Goal: Task Accomplishment & Management: Manage account settings

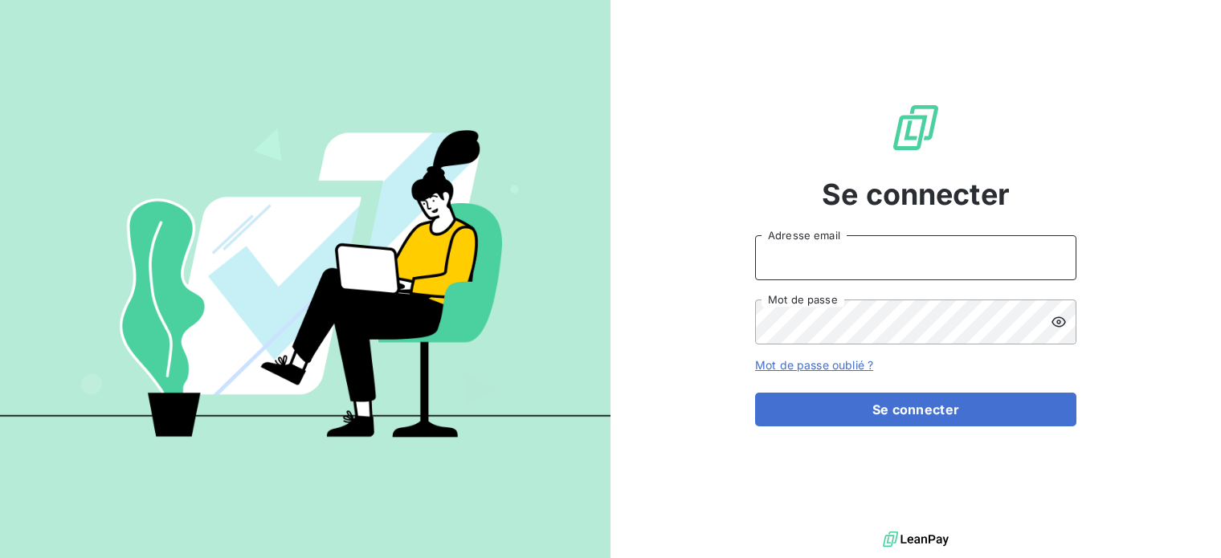
click at [898, 267] on input "Adresse email" at bounding box center [915, 257] width 321 height 45
type input "[EMAIL_ADDRESS][PERSON_NAME][DOMAIN_NAME]"
click at [755, 393] on button "Se connecter" at bounding box center [915, 410] width 321 height 34
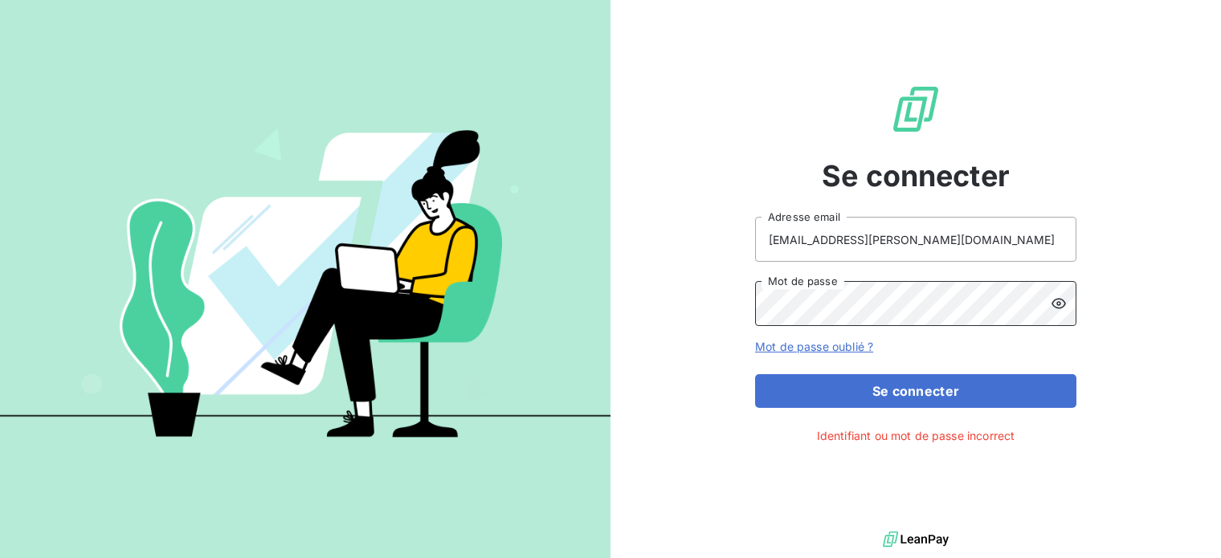
click at [620, 305] on div "Se connecter [EMAIL_ADDRESS][PERSON_NAME][DOMAIN_NAME] Adresse email Mot de pas…" at bounding box center [916, 264] width 611 height 528
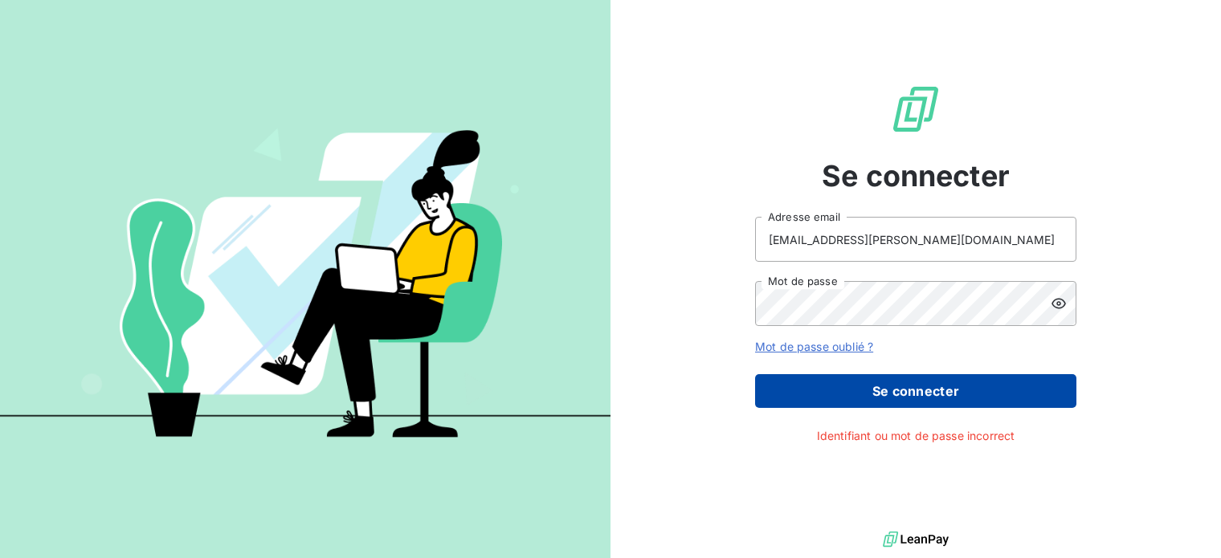
click at [879, 395] on button "Se connecter" at bounding box center [915, 391] width 321 height 34
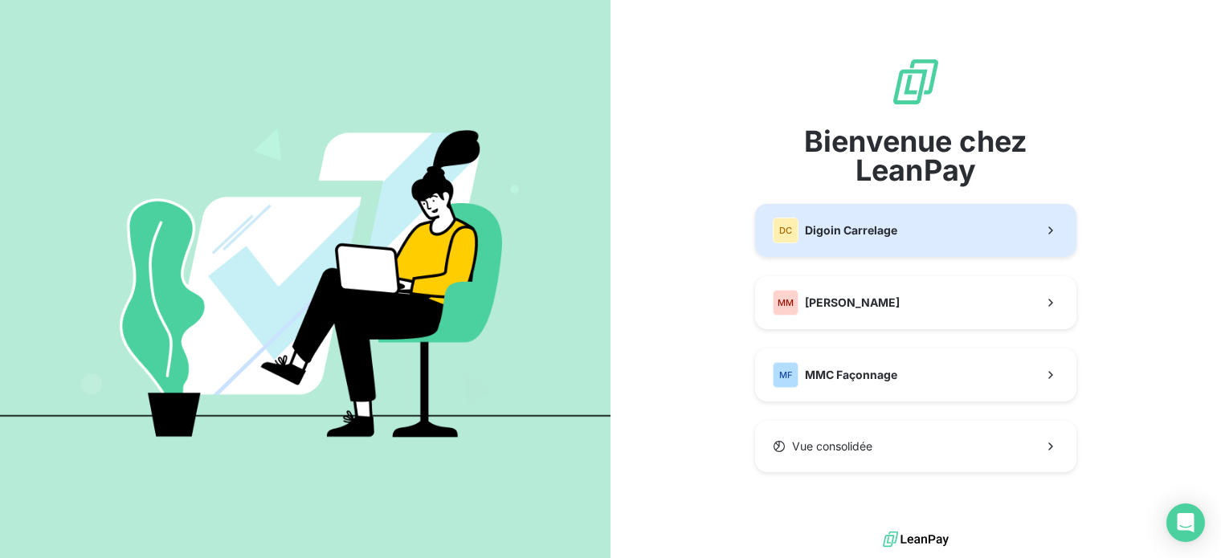
click at [849, 239] on div "DC Digoin Carrelage" at bounding box center [835, 231] width 125 height 26
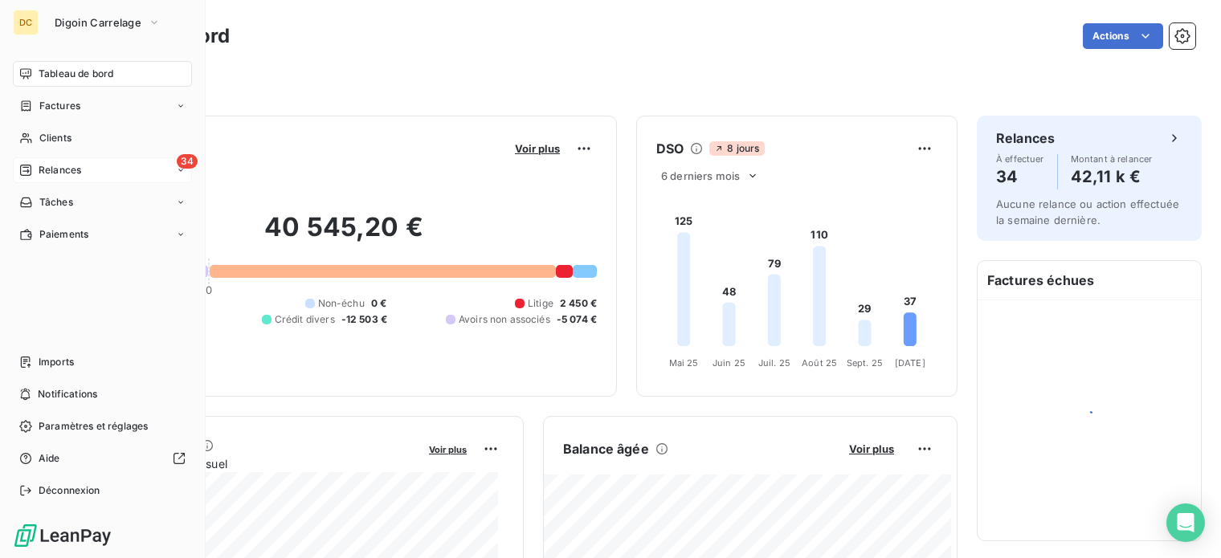
click at [73, 166] on span "Relances" at bounding box center [60, 170] width 43 height 14
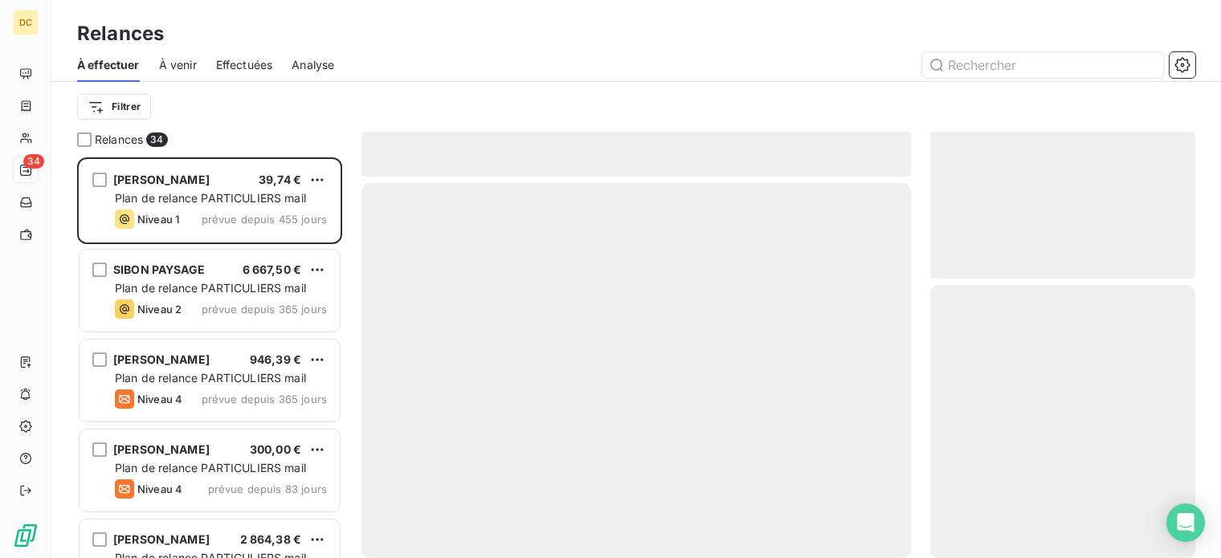
scroll to position [389, 253]
click at [1015, 52] on input "text" at bounding box center [1042, 65] width 241 height 26
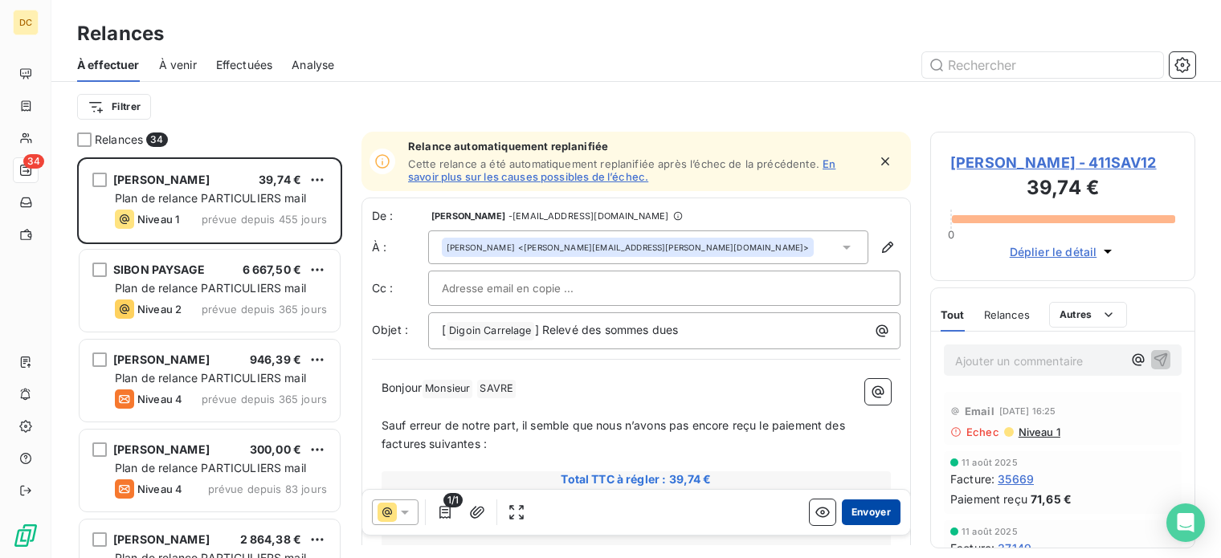
click at [867, 517] on button "Envoyer" at bounding box center [871, 513] width 59 height 26
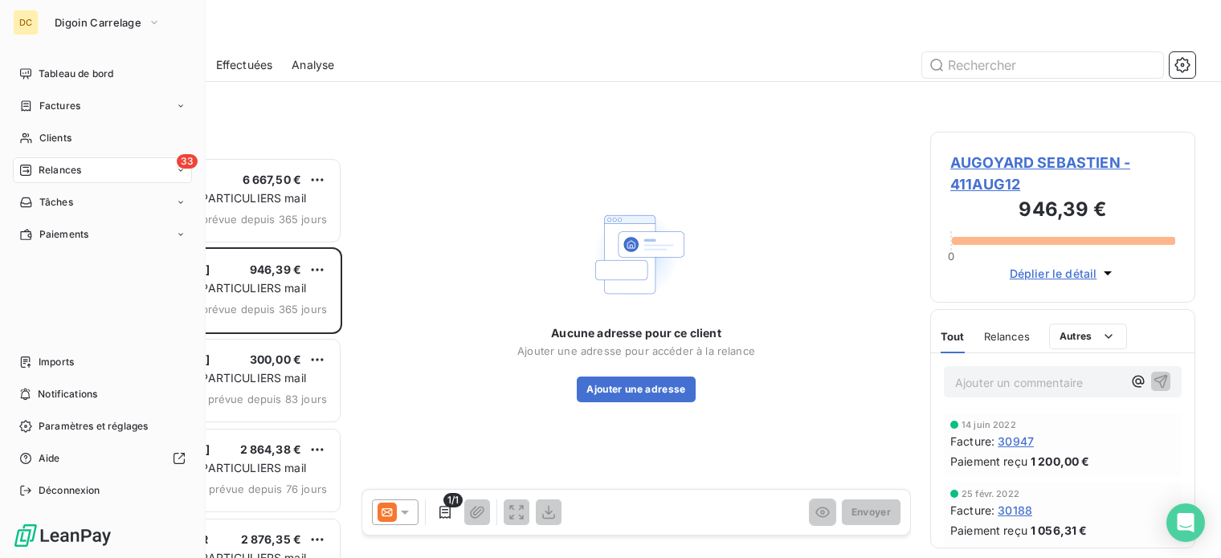
click at [33, 171] on div "Relances" at bounding box center [50, 170] width 62 height 14
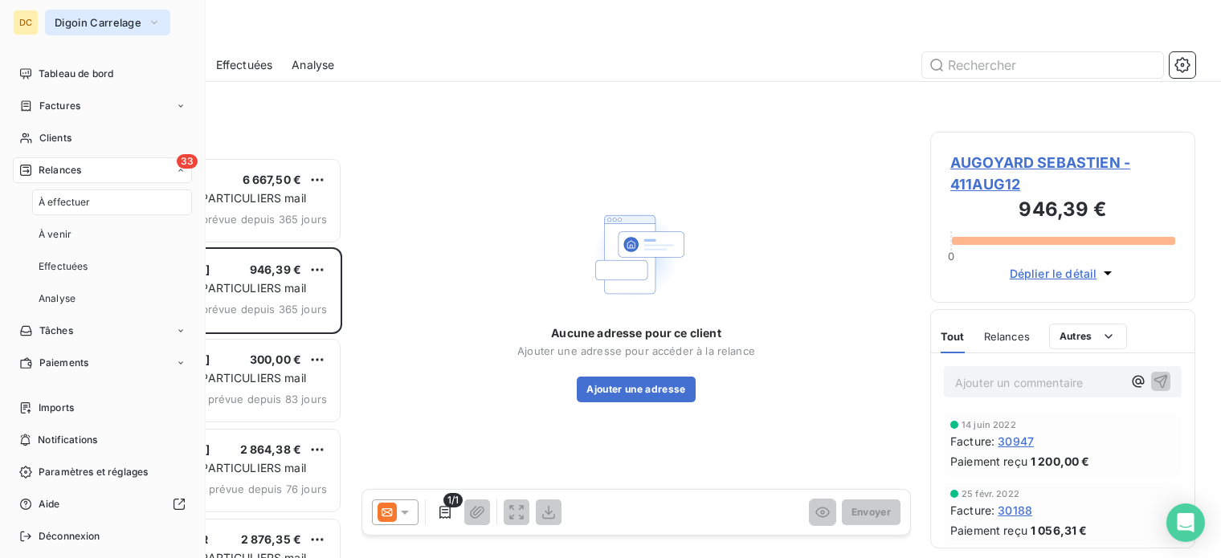
click at [110, 22] on span "Digoin Carrelage" at bounding box center [98, 22] width 87 height 13
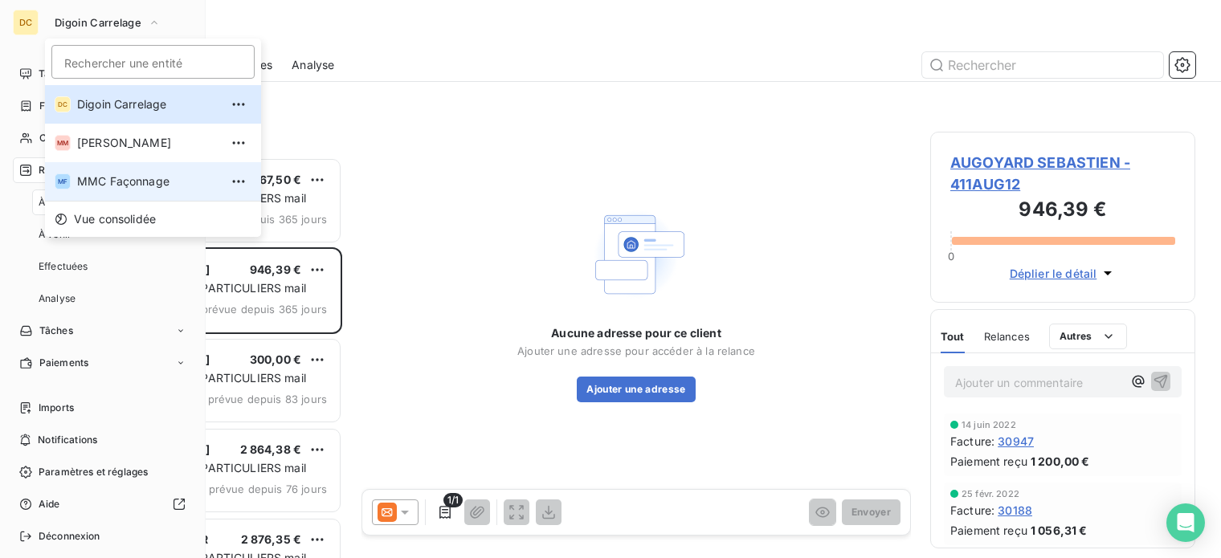
click at [119, 174] on span "MMC Façonnage" at bounding box center [148, 182] width 142 height 16
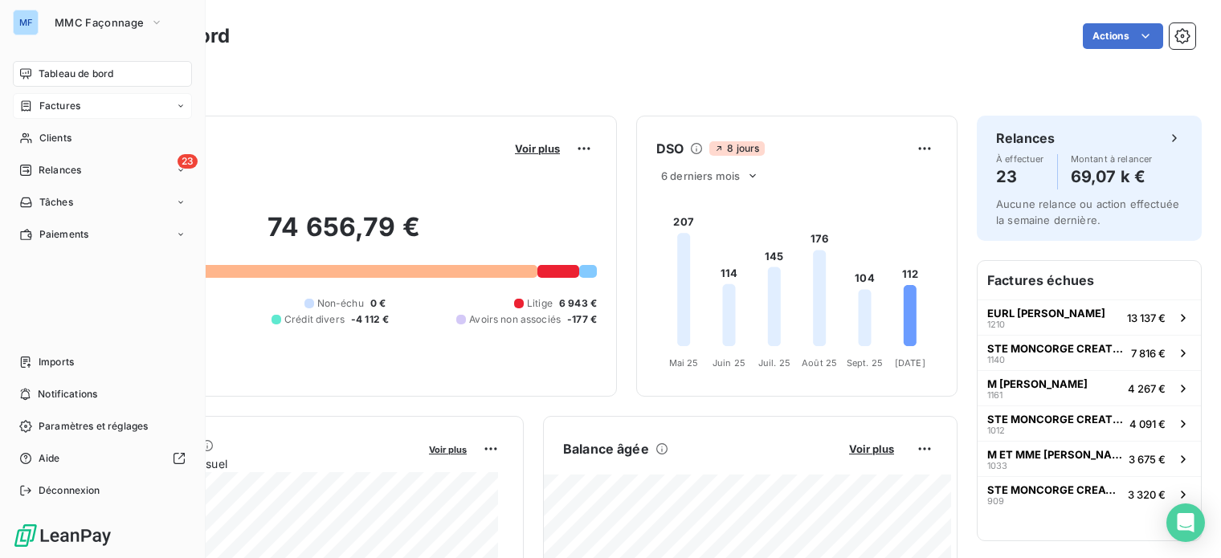
click at [66, 104] on span "Factures" at bounding box center [59, 106] width 41 height 14
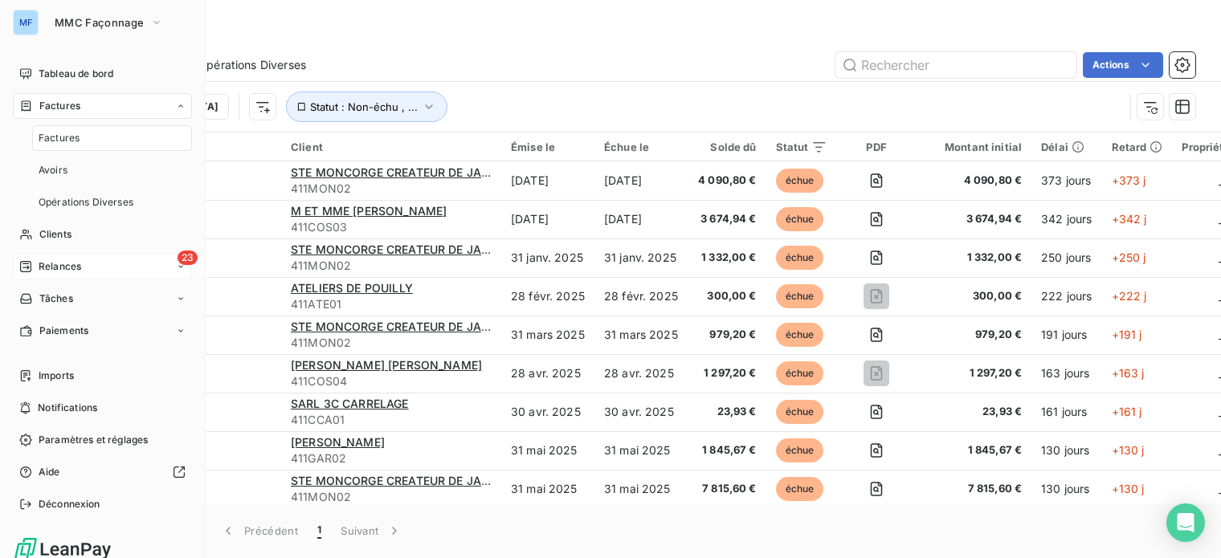
click at [72, 263] on span "Relances" at bounding box center [60, 267] width 43 height 14
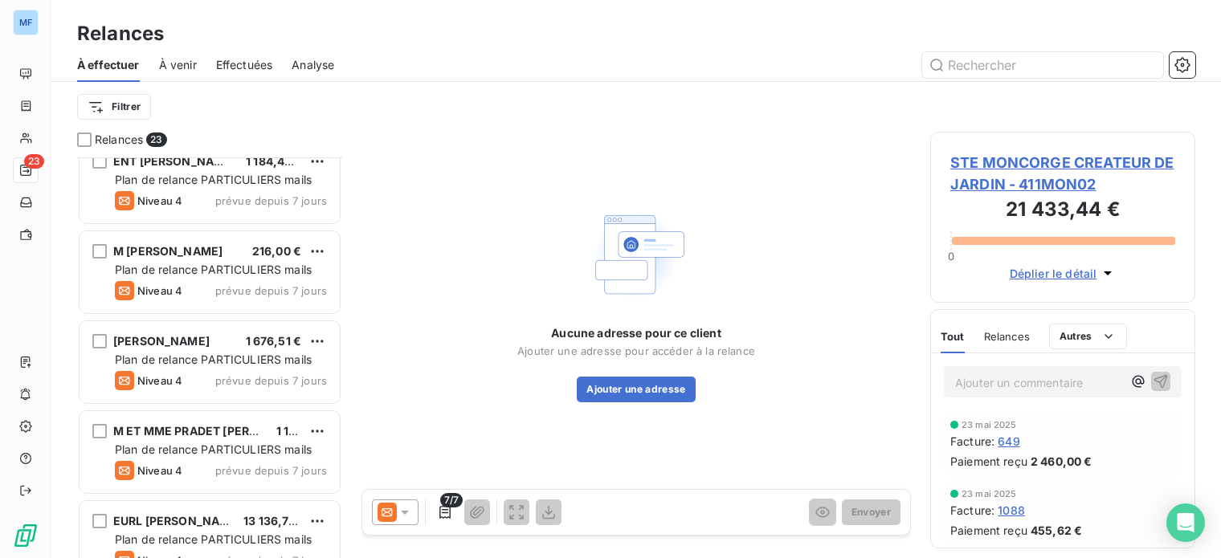
scroll to position [1670, 0]
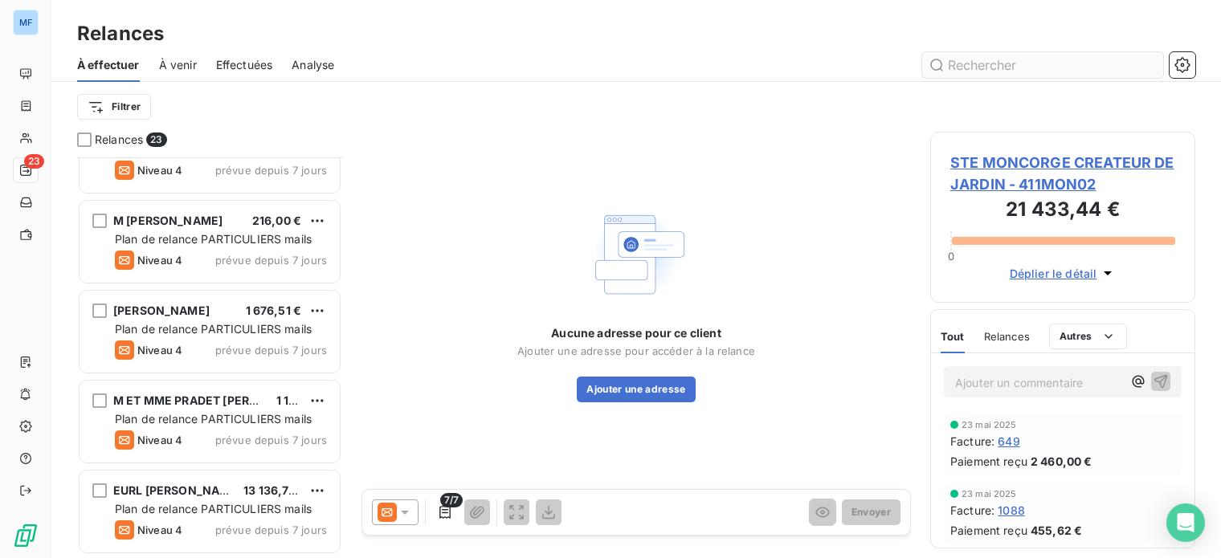
click at [1067, 69] on input "text" at bounding box center [1042, 65] width 241 height 26
type input "savre"
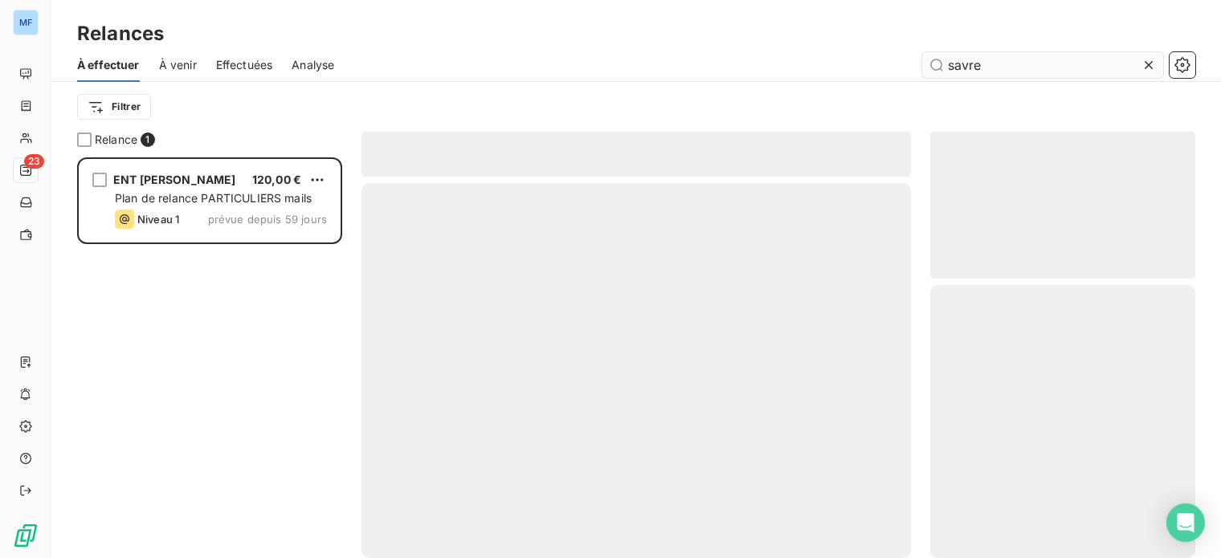
scroll to position [389, 253]
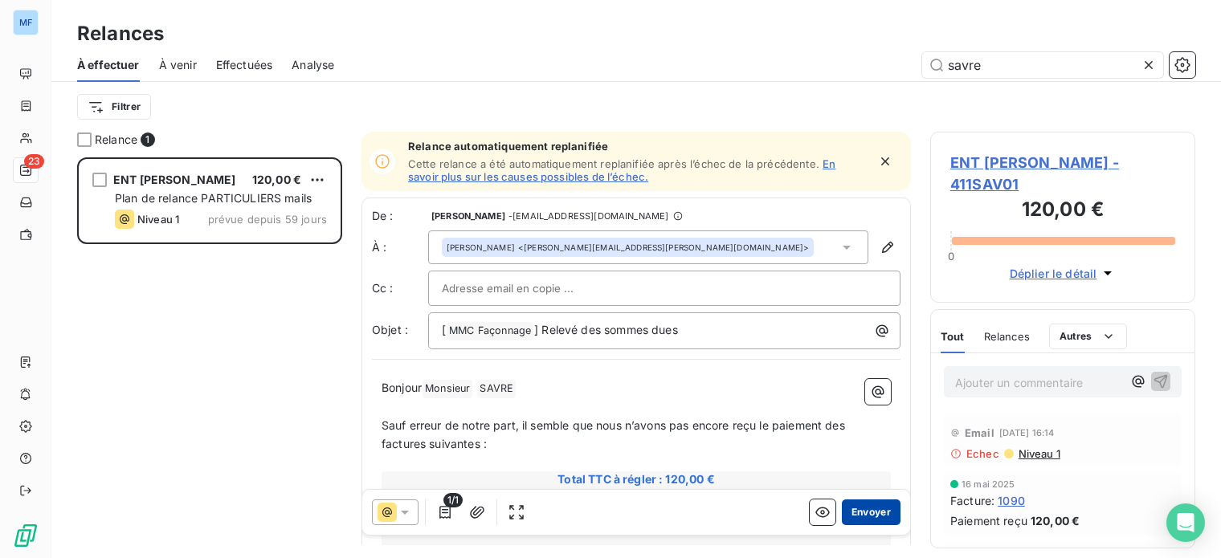
click at [842, 514] on button "Envoyer" at bounding box center [871, 513] width 59 height 26
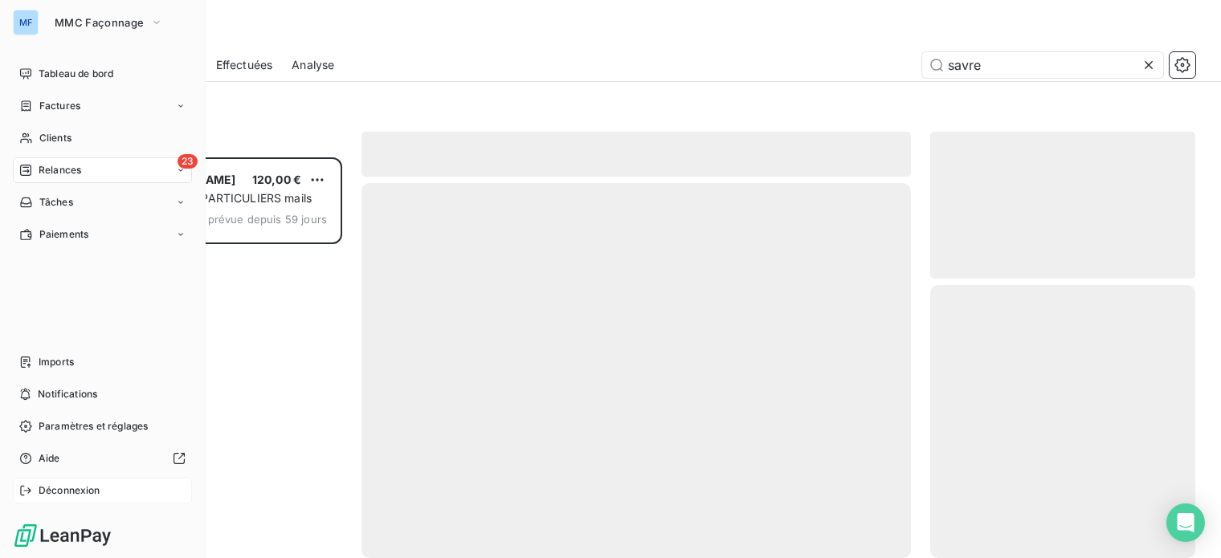
click at [54, 491] on span "Déconnexion" at bounding box center [70, 491] width 62 height 14
